Goal: Complete application form

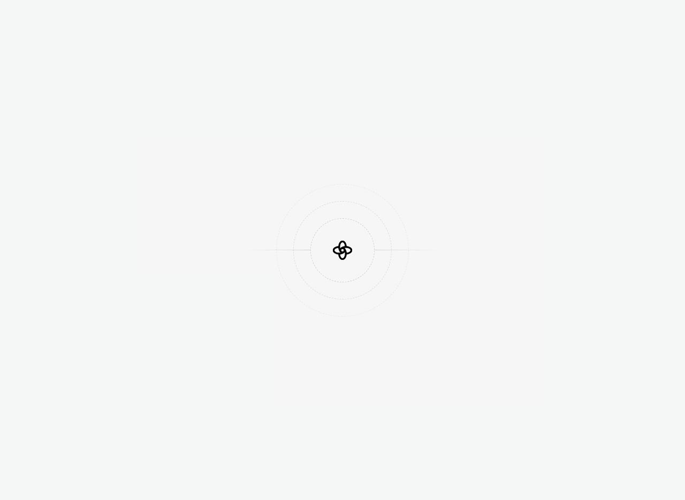
scroll to position [18786, 0]
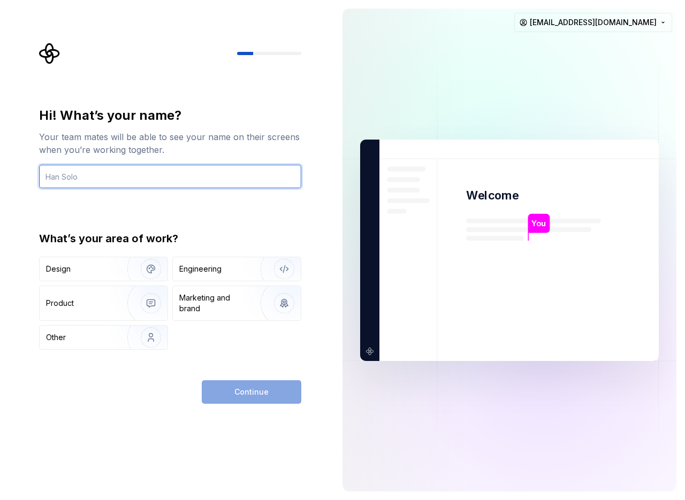
scroll to position [19051, 0]
type input "jack"
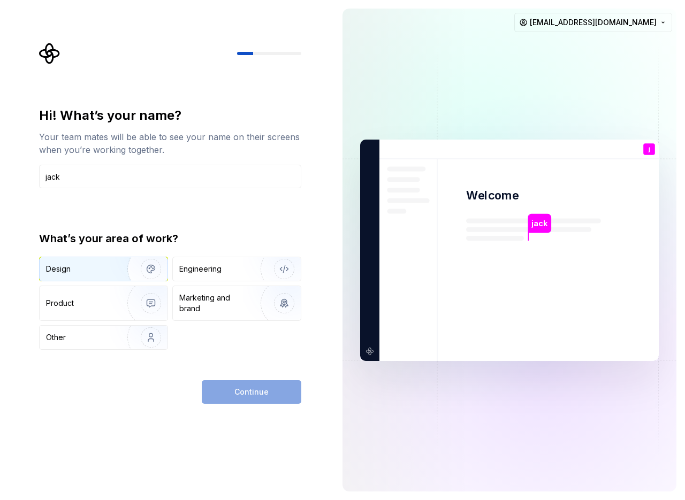
click at [62, 267] on div "Design" at bounding box center [58, 269] width 25 height 11
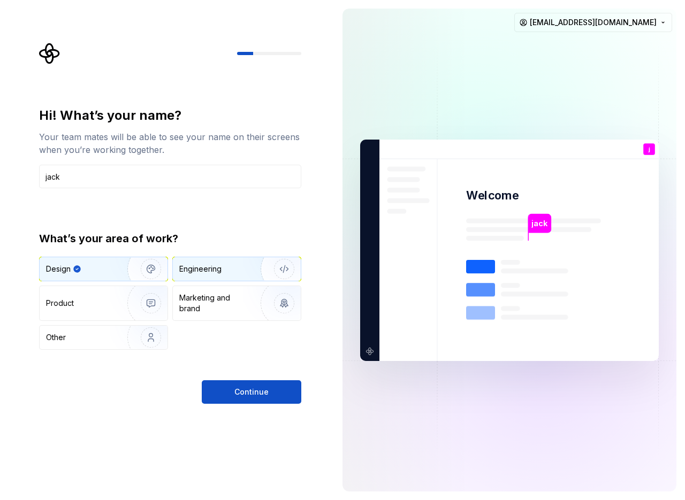
click at [181, 270] on div "Engineering" at bounding box center [200, 269] width 42 height 11
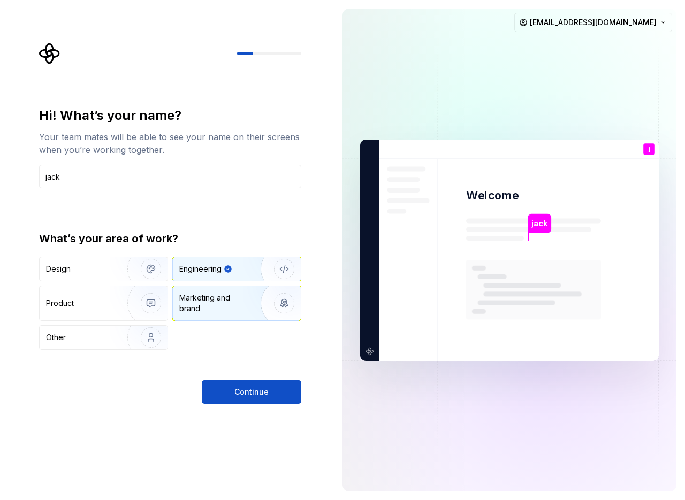
click at [205, 302] on div "Marketing and brand" at bounding box center [215, 303] width 72 height 21
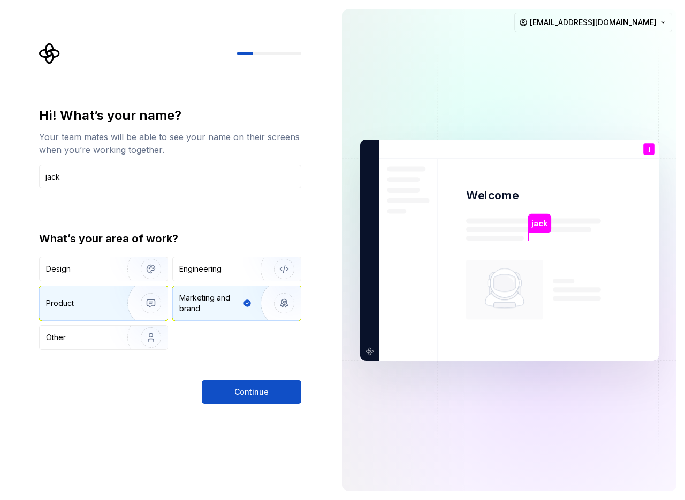
drag, startPoint x: 108, startPoint y: 303, endPoint x: 116, endPoint y: 318, distance: 17.5
click at [108, 302] on div "Product" at bounding box center [81, 303] width 71 height 11
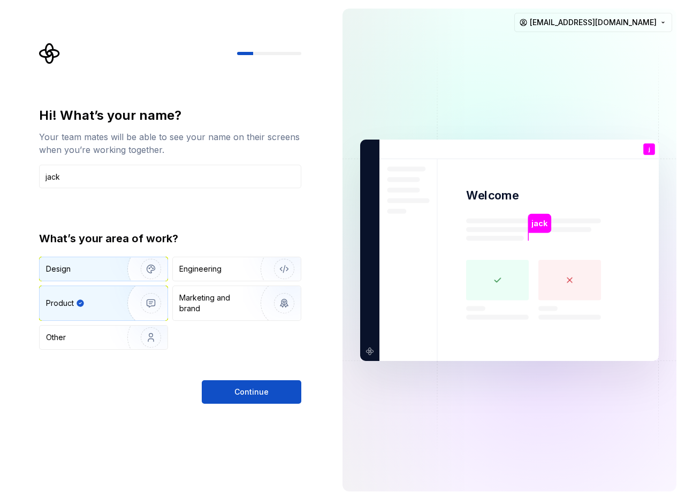
click at [108, 263] on div "Design" at bounding box center [104, 269] width 128 height 24
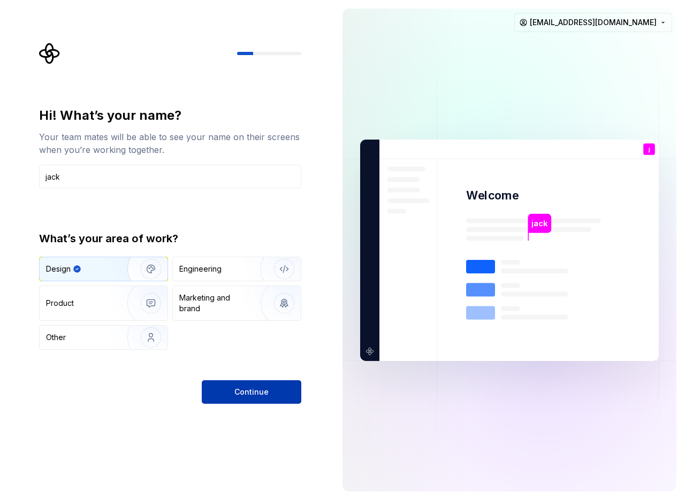
click at [241, 385] on button "Continue" at bounding box center [252, 392] width 100 height 24
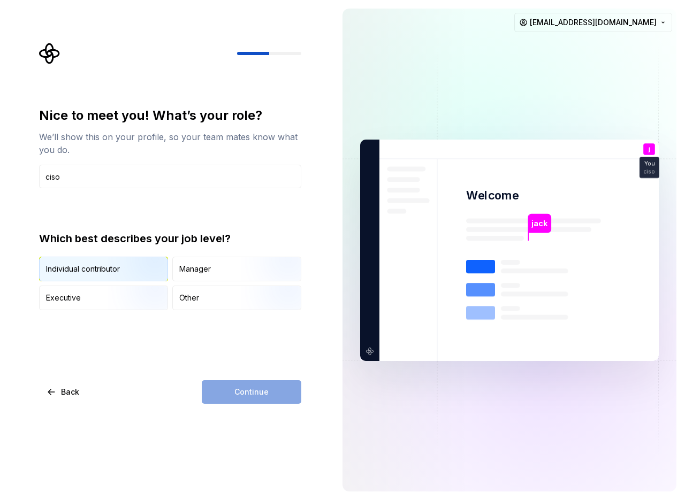
type input "ciso"
click at [73, 268] on div "Individual contributor" at bounding box center [83, 269] width 74 height 11
click at [254, 391] on span "Continue" at bounding box center [251, 392] width 34 height 11
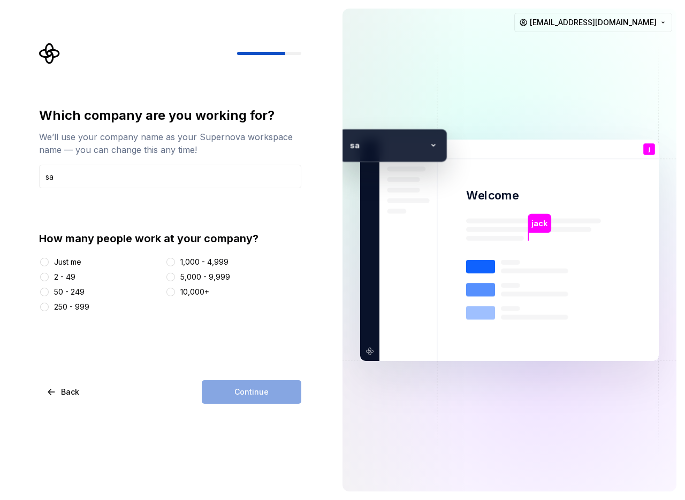
type input "s"
type input "zurri farms"
click at [77, 260] on div "Just me" at bounding box center [67, 262] width 27 height 11
click at [49, 260] on button "Just me" at bounding box center [44, 262] width 9 height 9
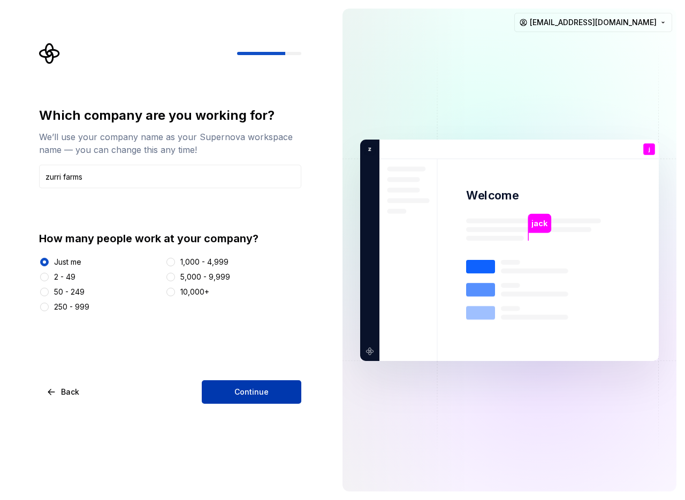
click at [233, 388] on button "Continue" at bounding box center [252, 392] width 100 height 24
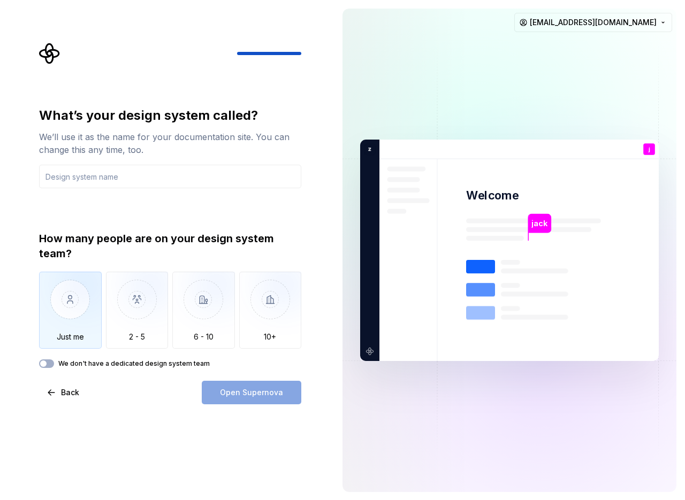
click at [71, 332] on img "button" at bounding box center [70, 308] width 63 height 72
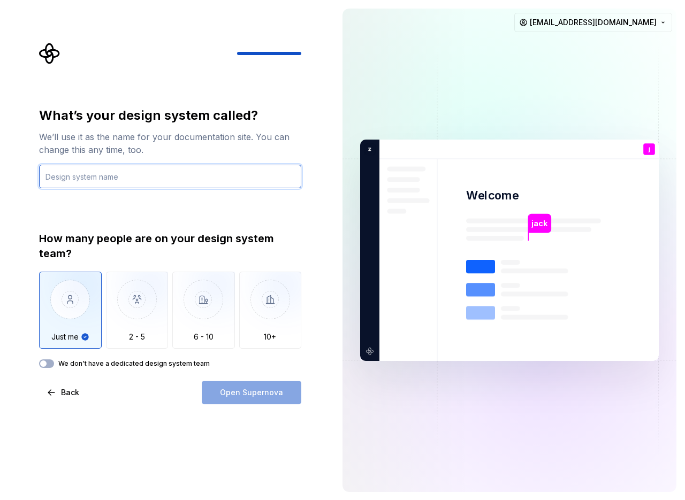
click at [119, 178] on input "text" at bounding box center [170, 177] width 262 height 24
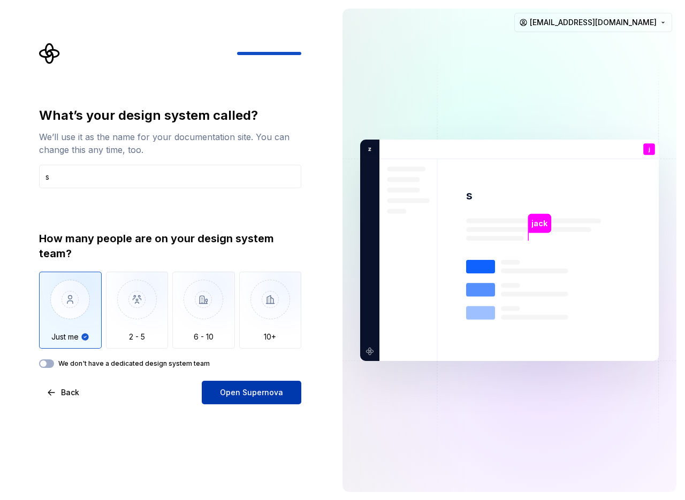
click at [227, 388] on span "Open Supernova" at bounding box center [251, 392] width 63 height 11
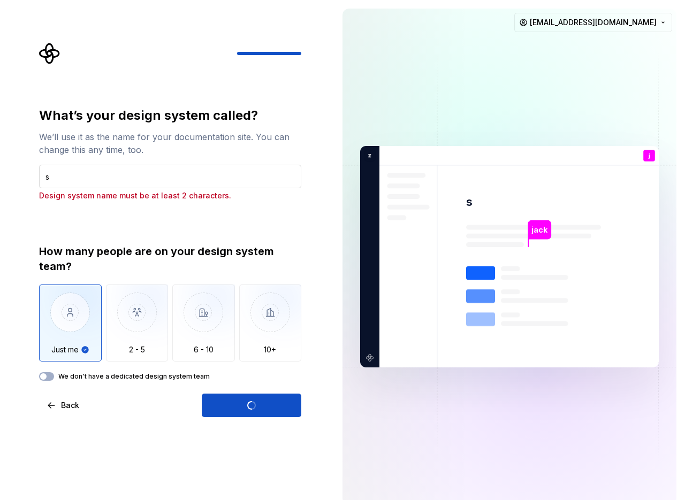
click at [105, 178] on input "s" at bounding box center [170, 177] width 262 height 24
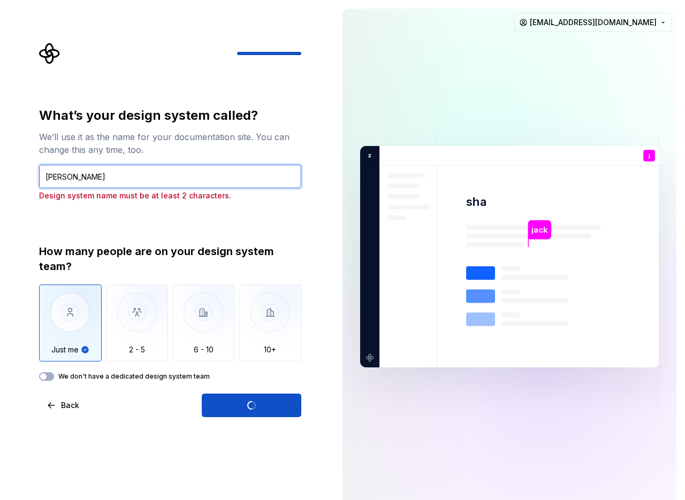
type input "[PERSON_NAME]"
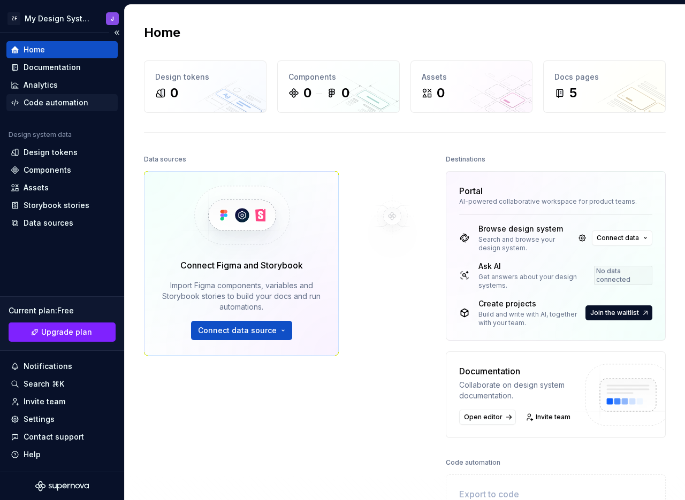
click at [58, 99] on div "Code automation" at bounding box center [56, 102] width 65 height 11
